Goal: Transaction & Acquisition: Download file/media

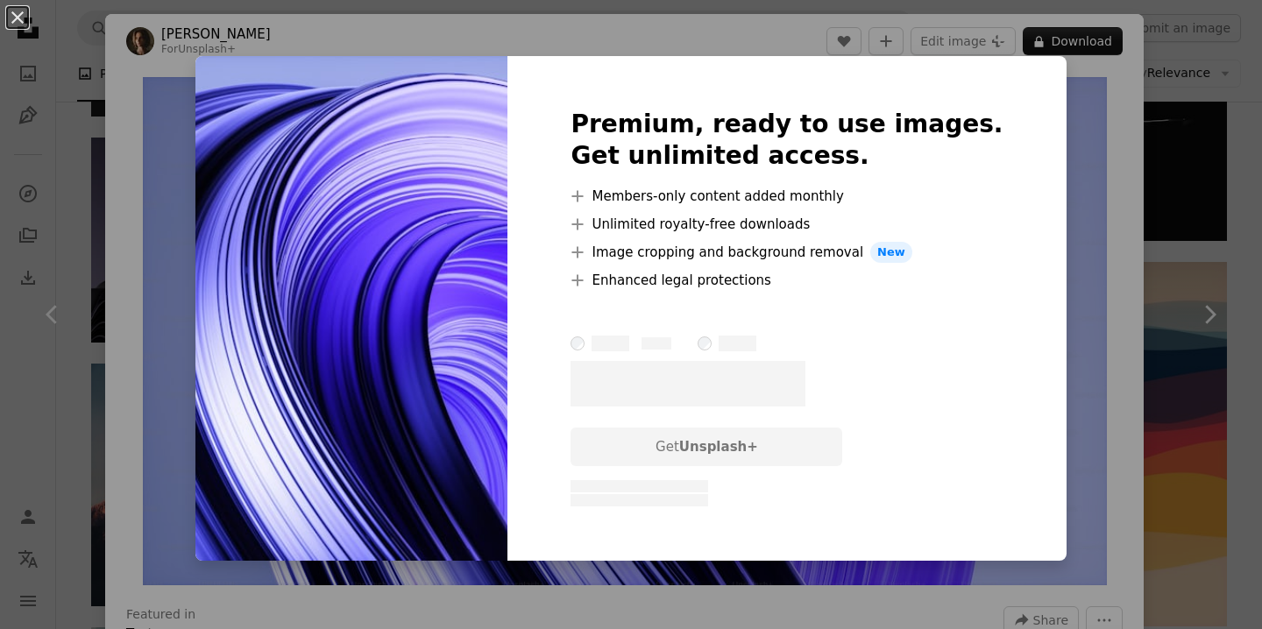
scroll to position [4405, 0]
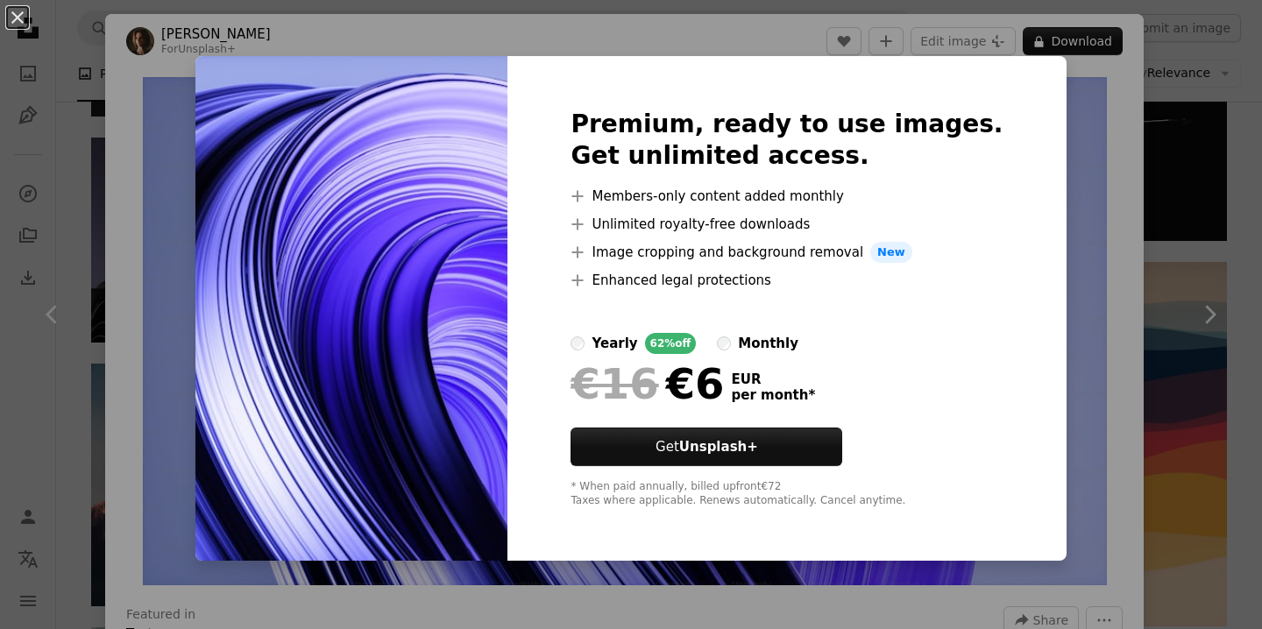
click at [1073, 205] on div "An X shape Premium, ready to use images. Get unlimited access. A plus sign Memb…" at bounding box center [631, 314] width 1262 height 629
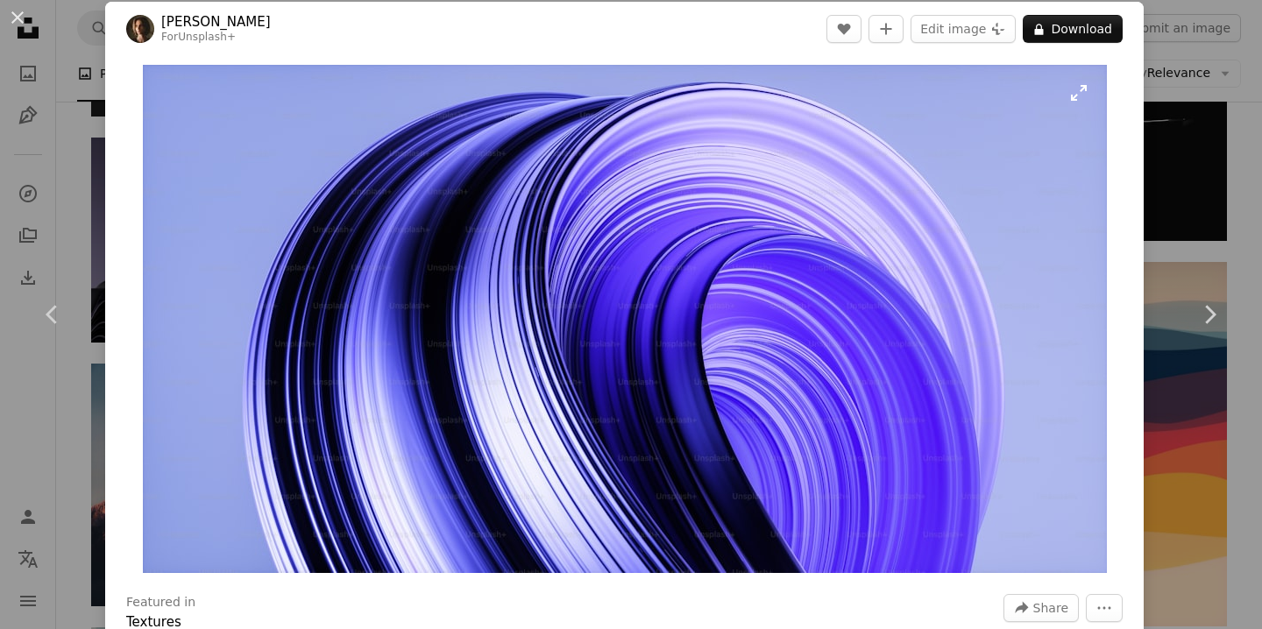
scroll to position [906, 0]
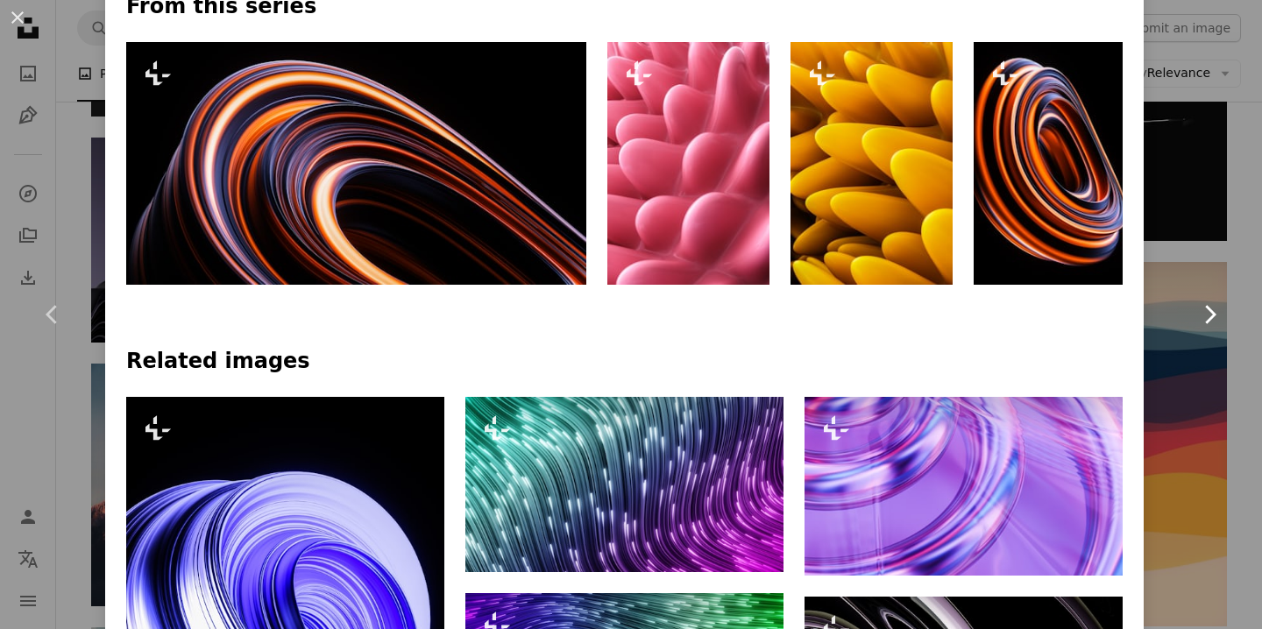
click at [1220, 244] on link "Chevron right" at bounding box center [1209, 314] width 105 height 168
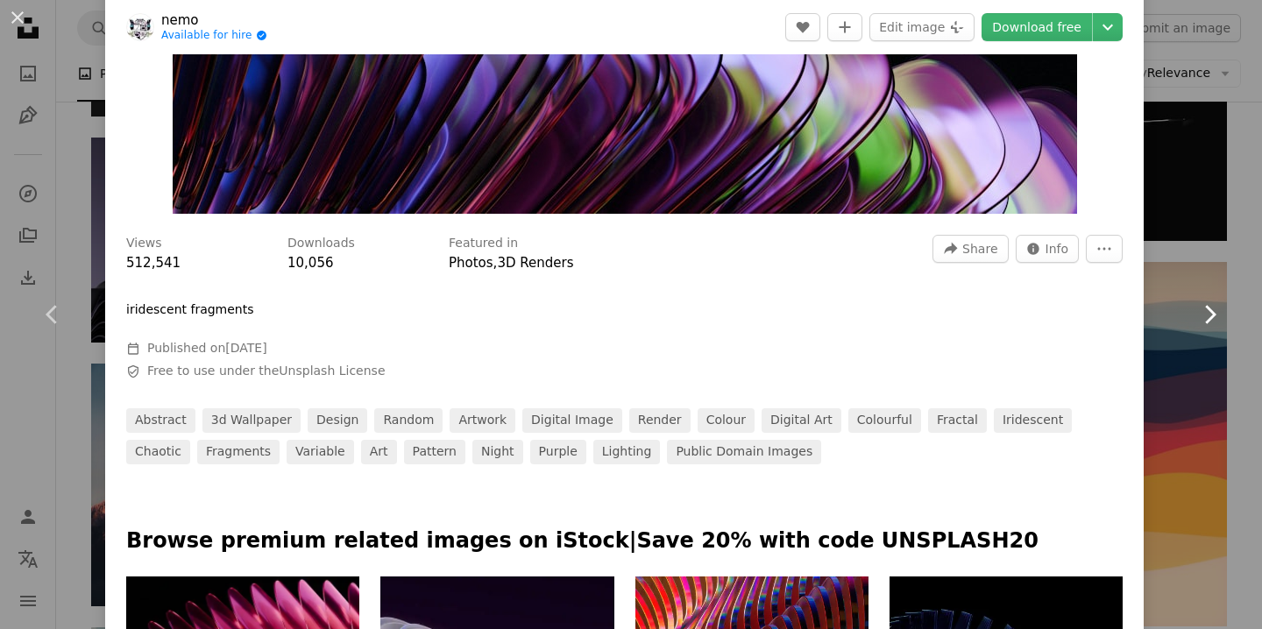
scroll to position [412, 0]
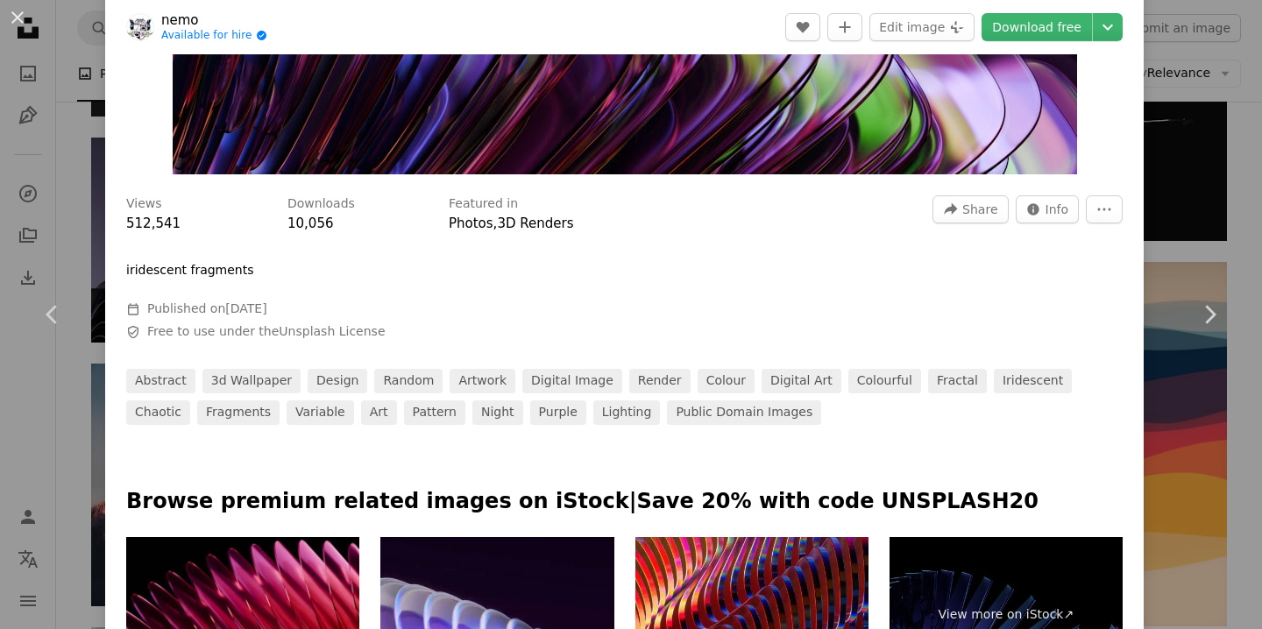
click at [1197, 202] on div "An X shape Chevron left Chevron right nemo Available for hire A checkmark insid…" at bounding box center [631, 314] width 1262 height 629
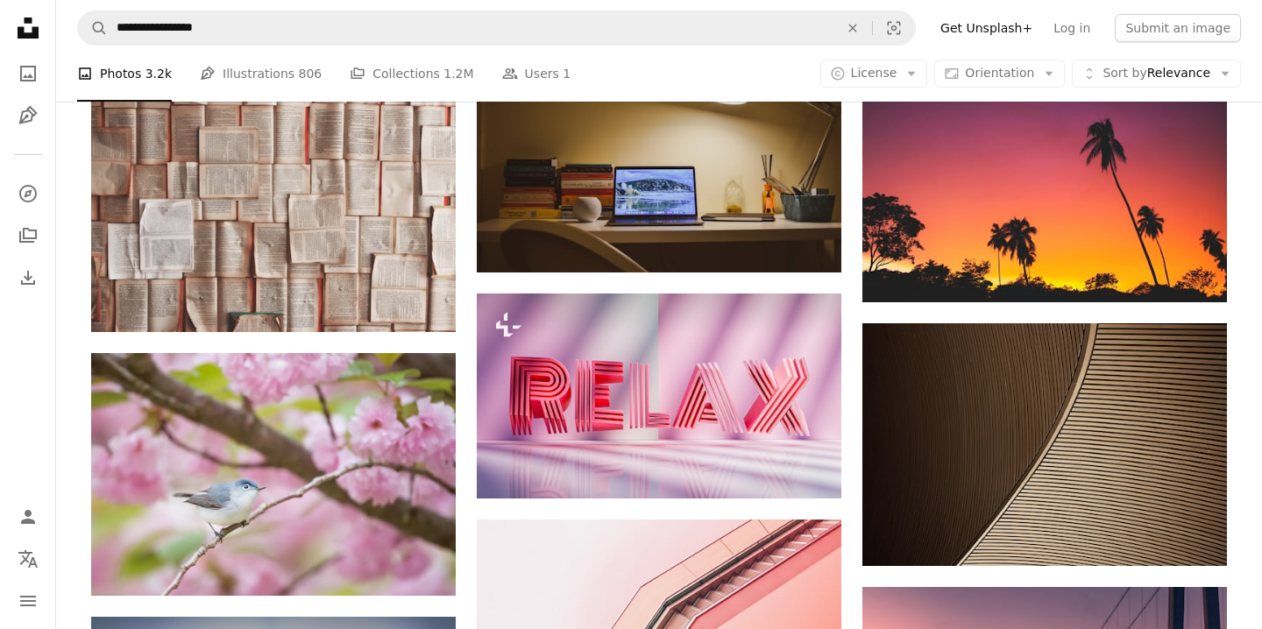
scroll to position [18091, 0]
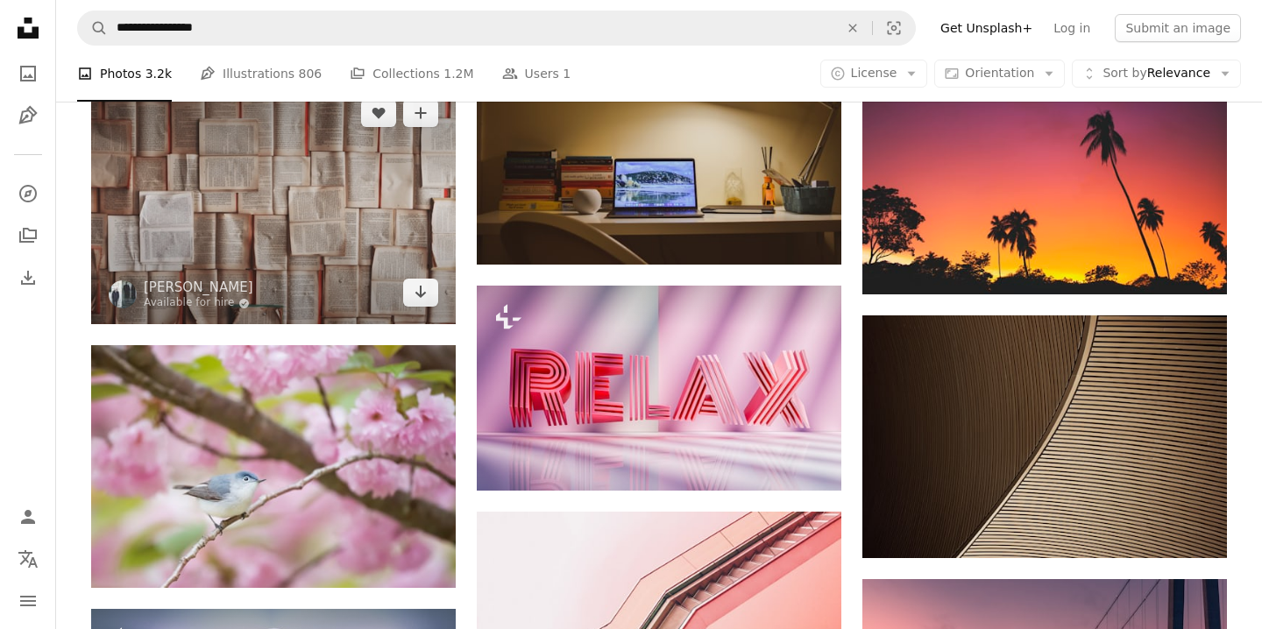
click at [265, 180] on img at bounding box center [273, 202] width 364 height 243
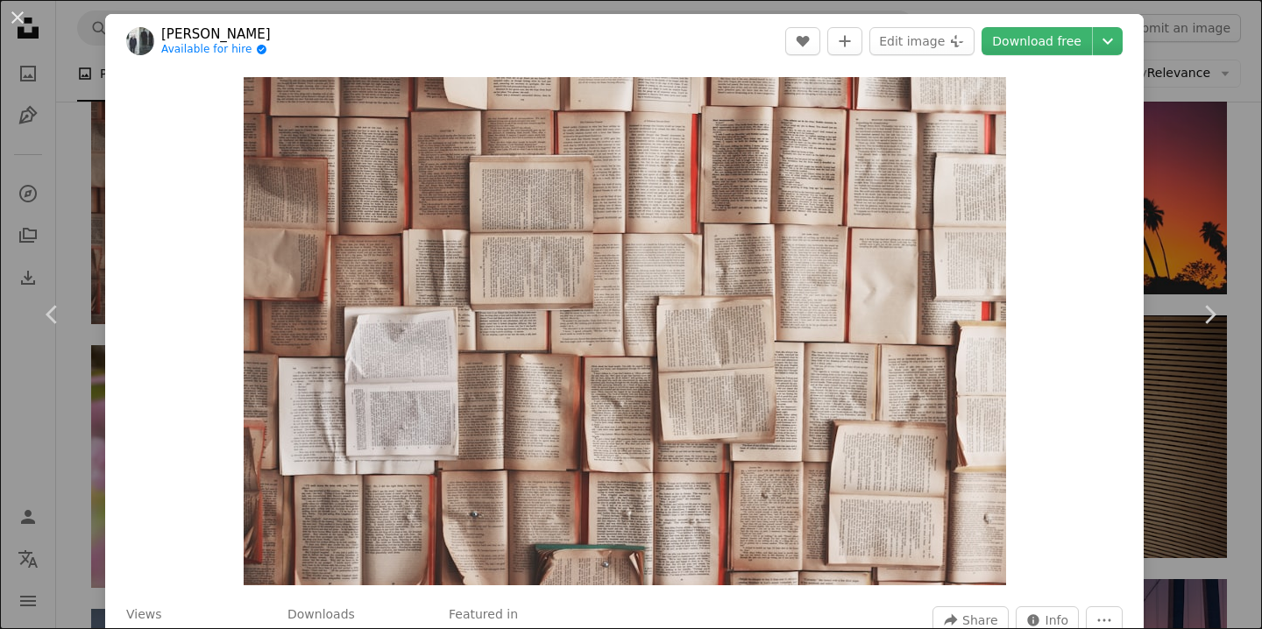
click at [1214, 152] on div "An X shape Chevron left Chevron right [PERSON_NAME] Available for hire A checkm…" at bounding box center [631, 314] width 1262 height 629
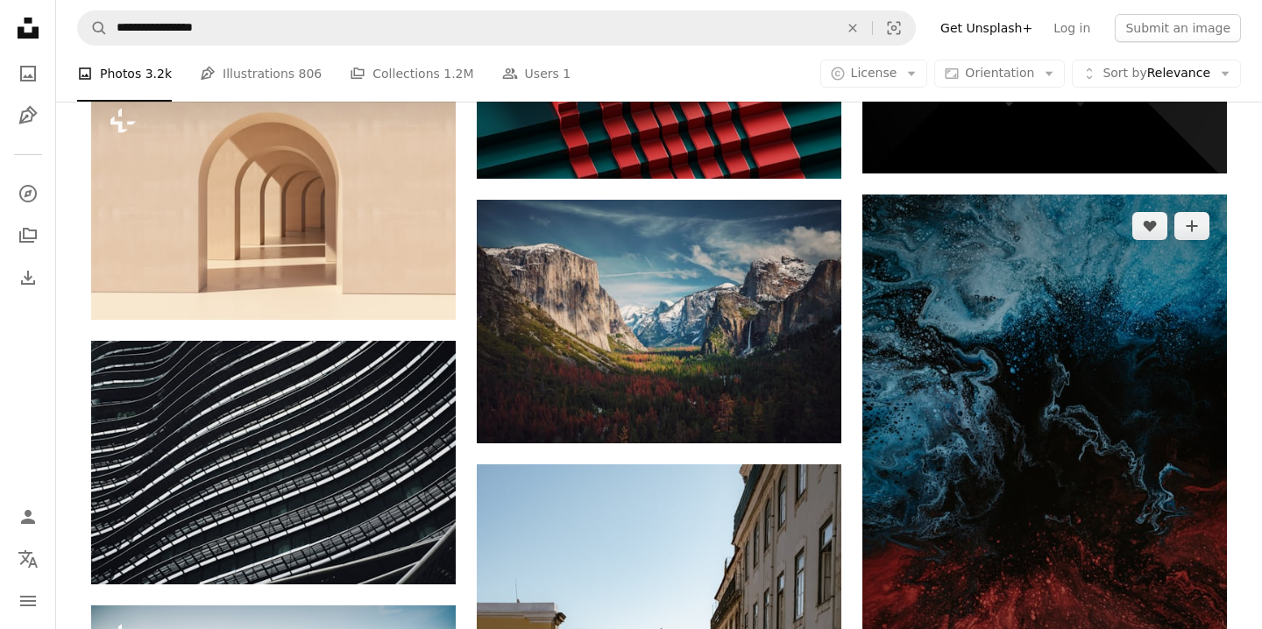
scroll to position [30548, 0]
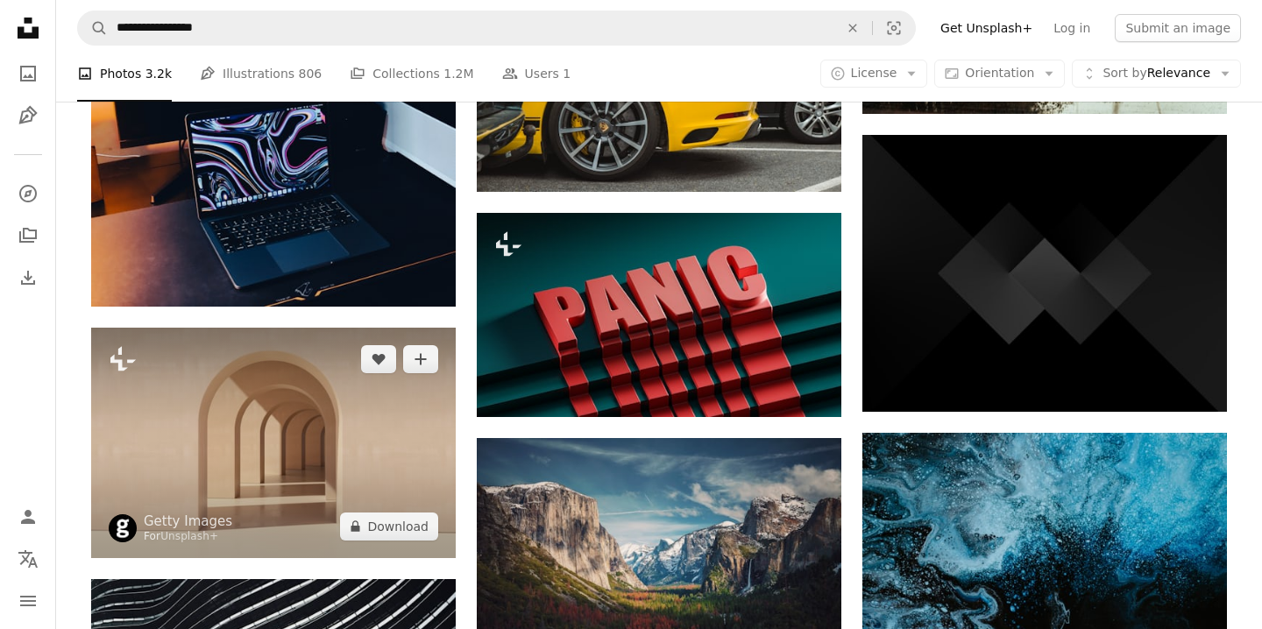
click at [292, 462] on img at bounding box center [273, 443] width 364 height 230
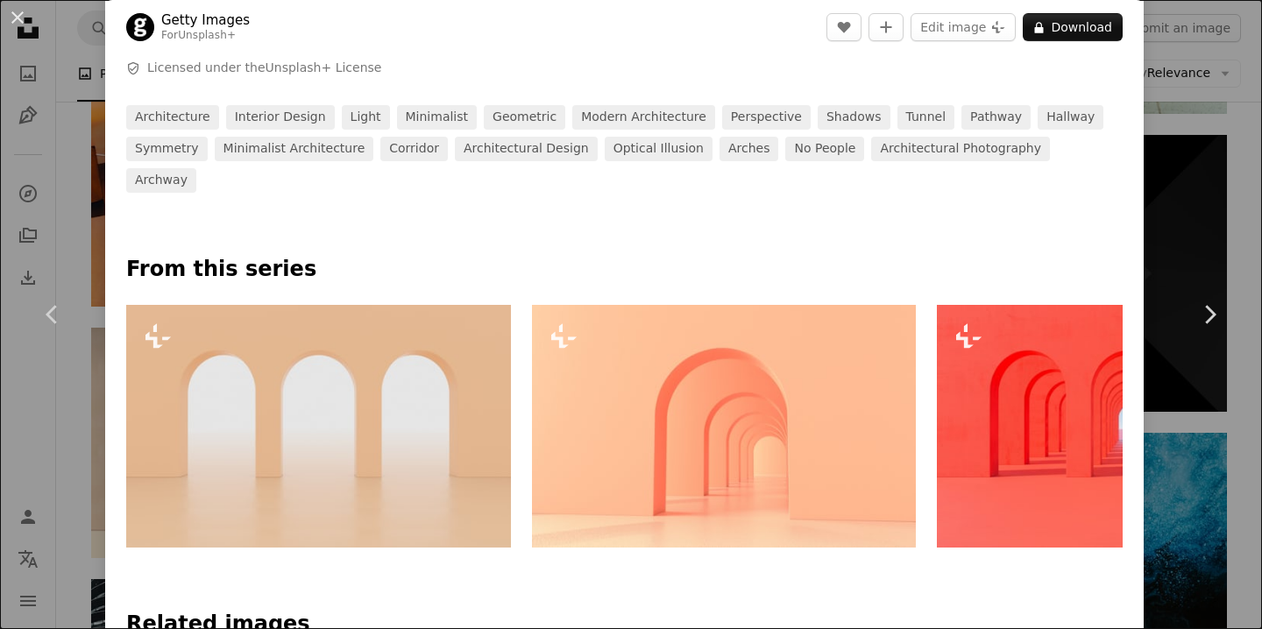
scroll to position [776, 0]
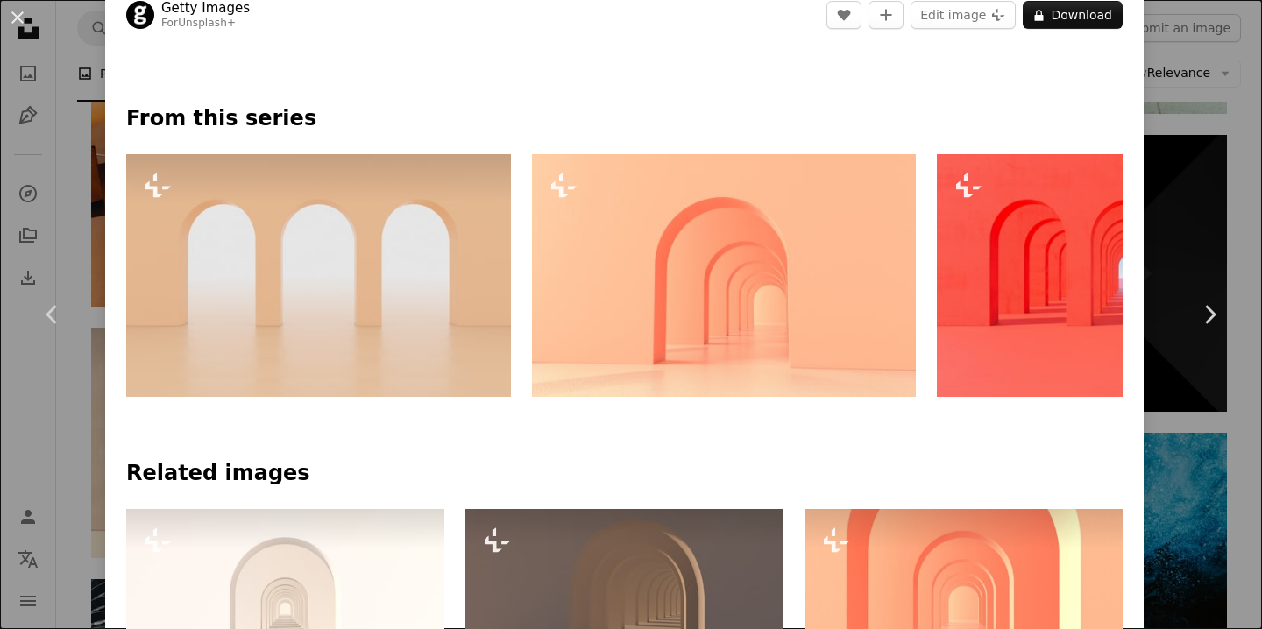
click at [434, 308] on img at bounding box center [318, 275] width 385 height 243
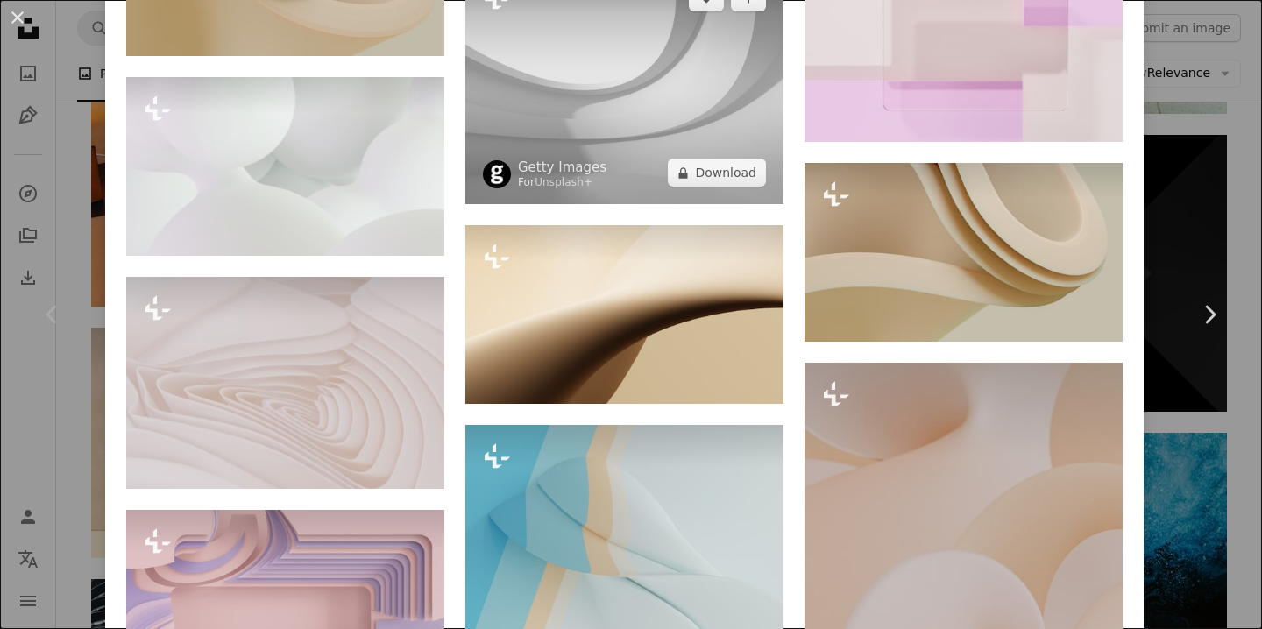
scroll to position [2929, 0]
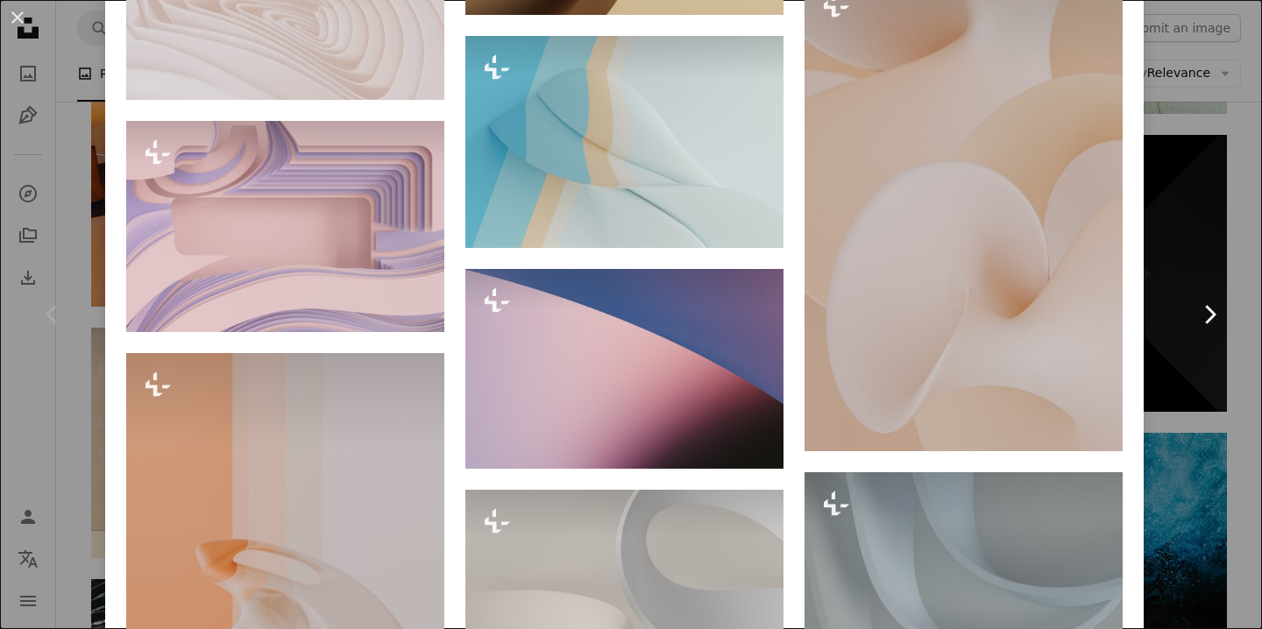
click at [1214, 306] on icon "Chevron right" at bounding box center [1209, 315] width 28 height 28
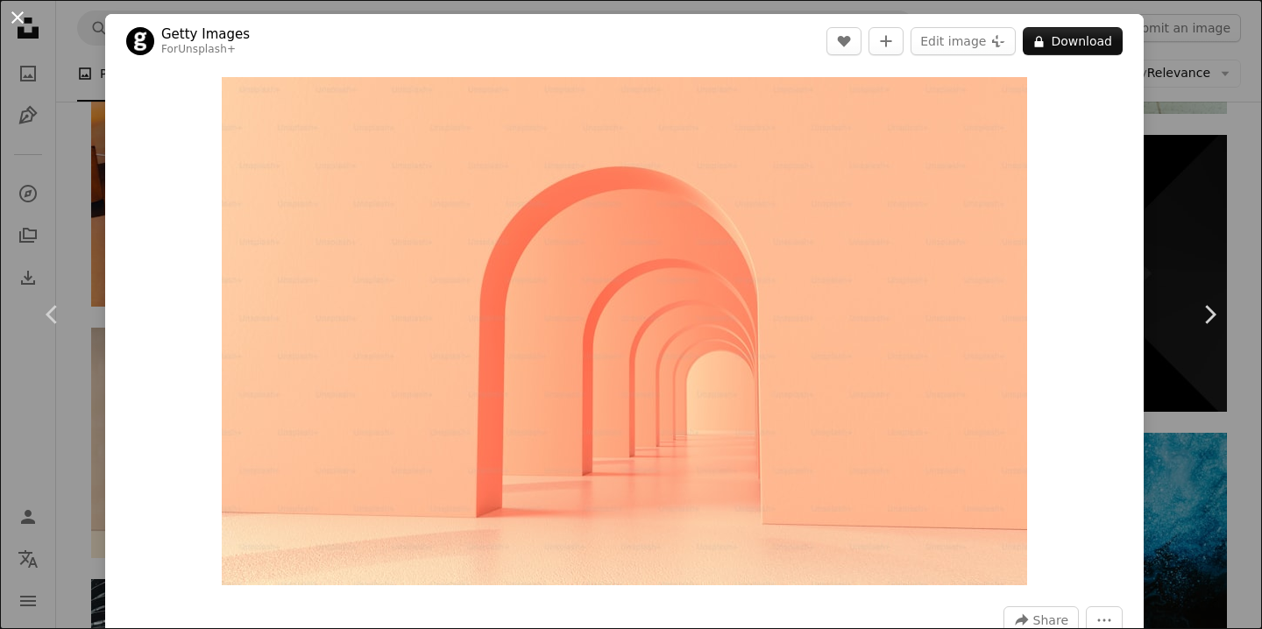
click at [23, 28] on button "An X shape" at bounding box center [17, 17] width 21 height 21
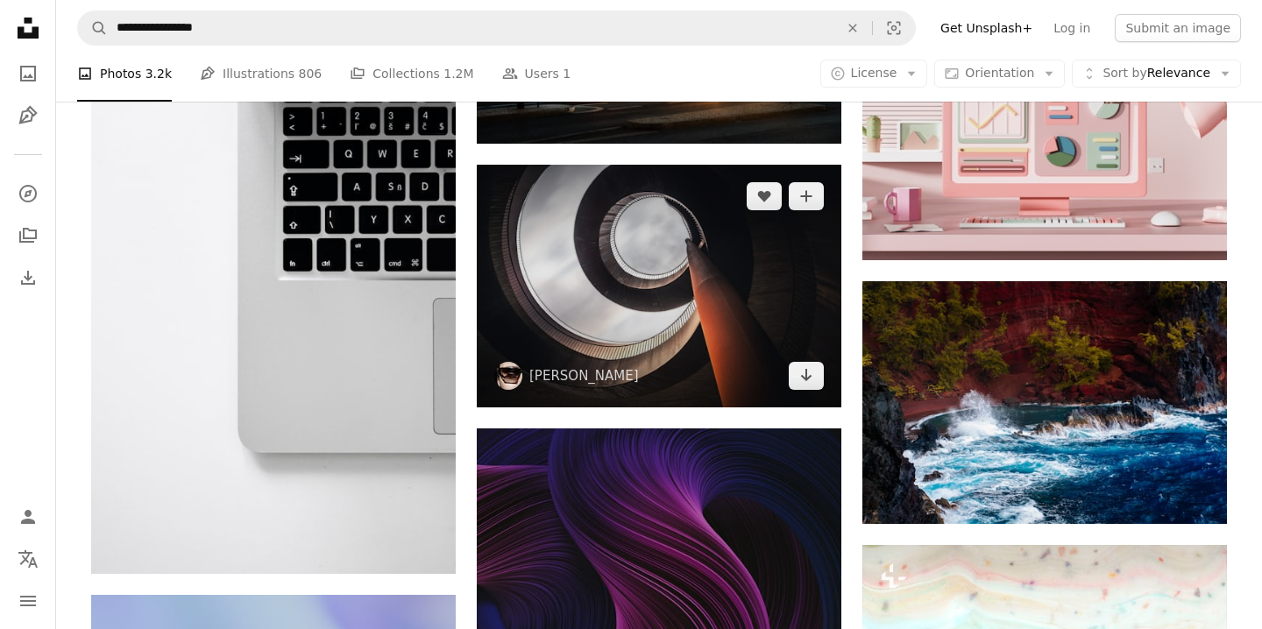
scroll to position [34736, 0]
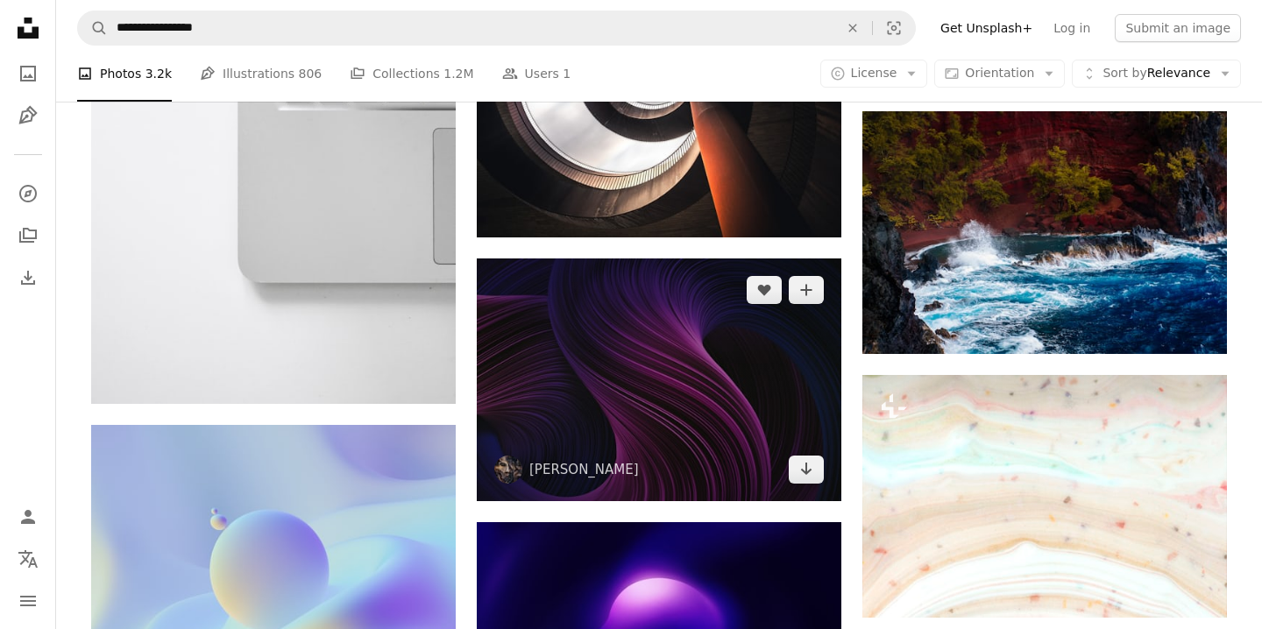
click at [707, 407] on img at bounding box center [659, 379] width 364 height 243
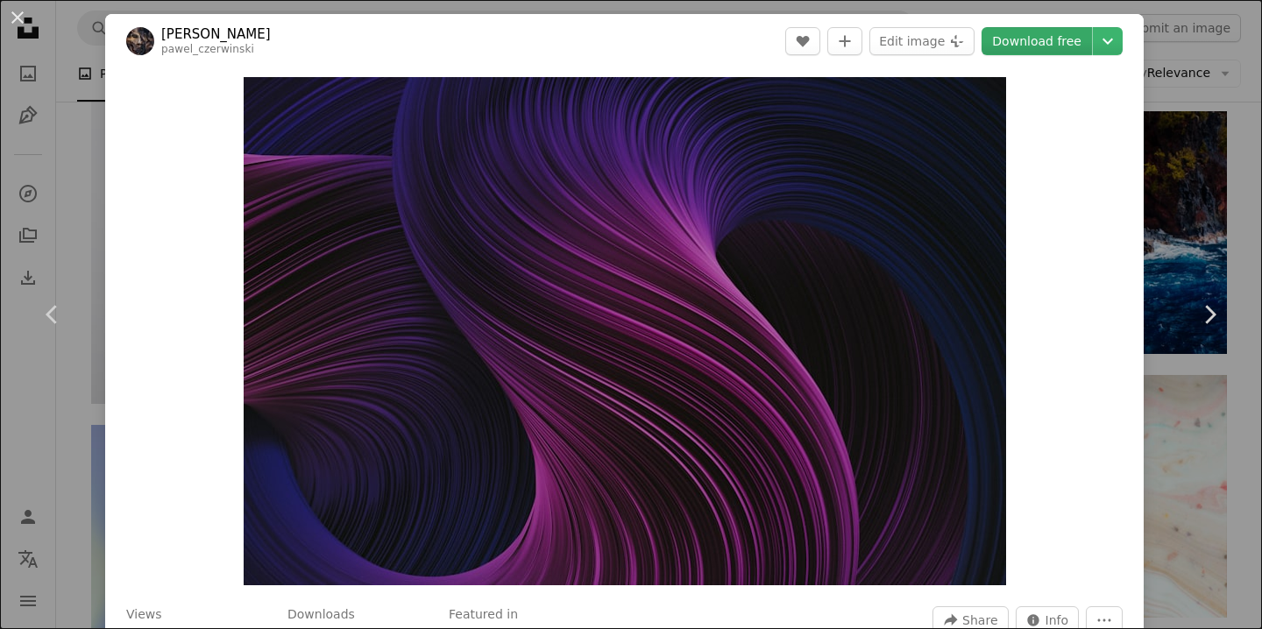
click at [1034, 41] on link "Download free" at bounding box center [1036, 41] width 110 height 28
